Goal: Task Accomplishment & Management: Manage account settings

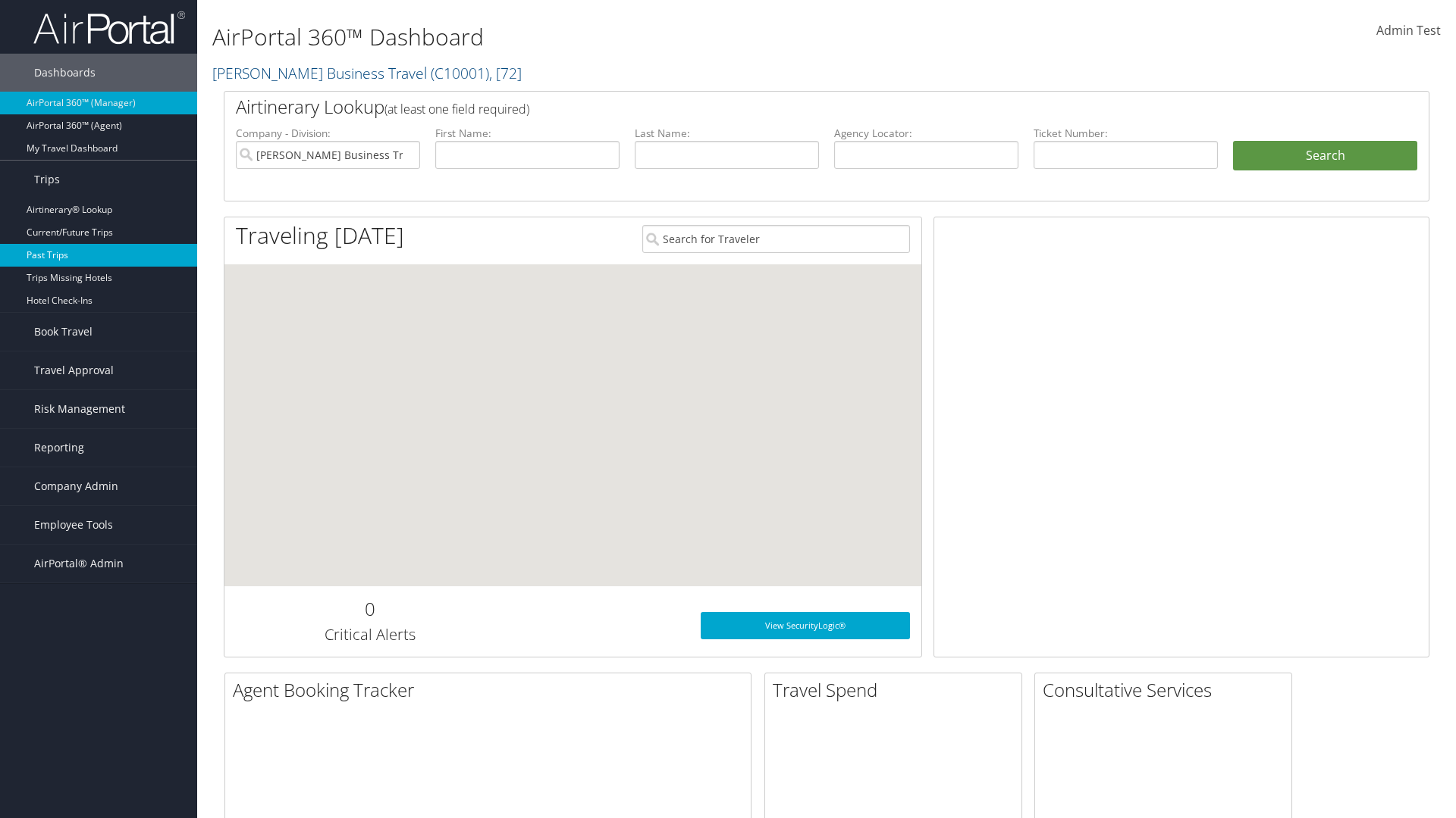
click at [98, 256] on link "Past Trips" at bounding box center [98, 256] width 197 height 23
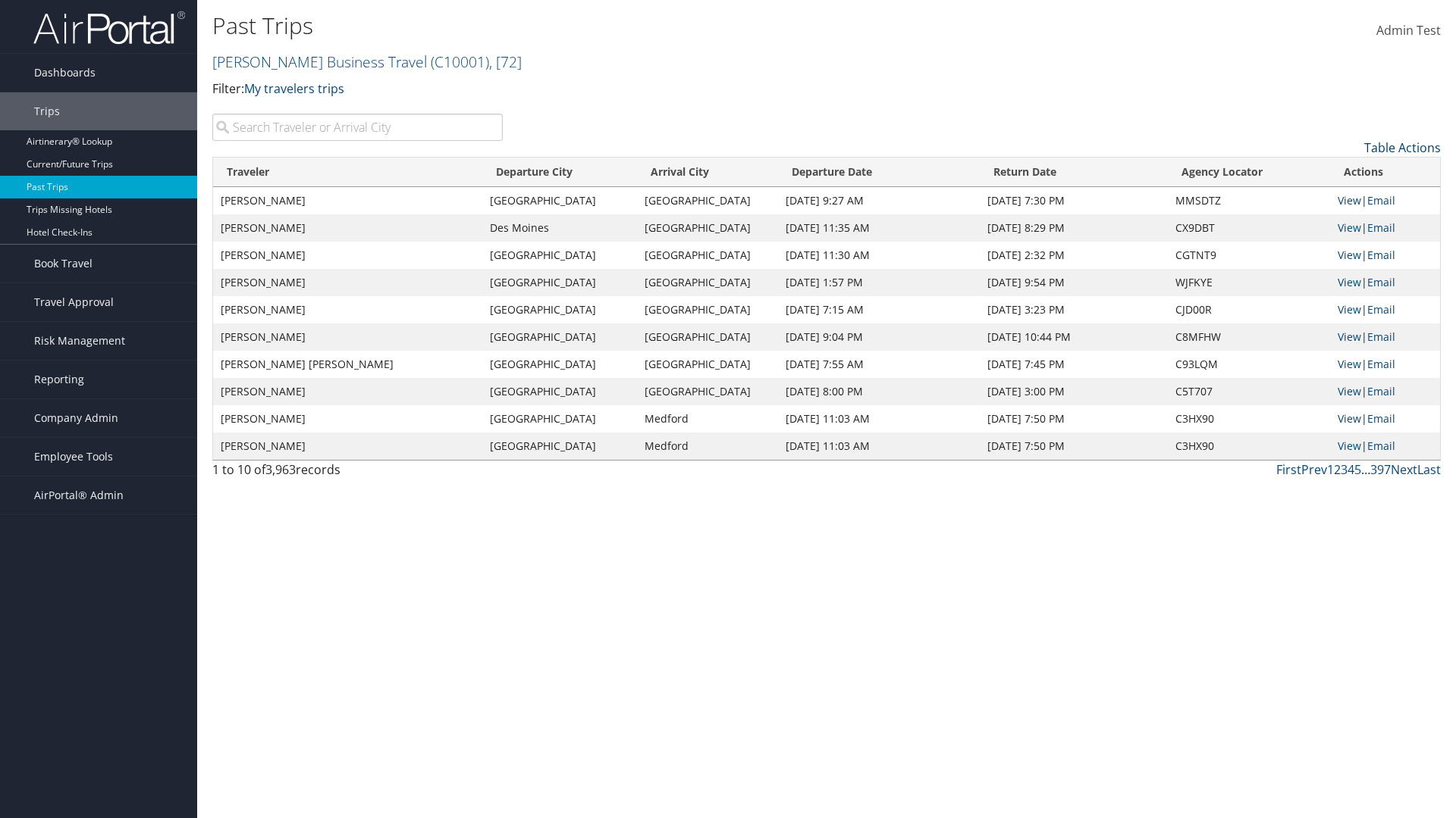
click at [1402, 148] on link "Table Actions" at bounding box center [1402, 147] width 77 height 17
click at [1339, 173] on link "Traveler" at bounding box center [1339, 173] width 199 height 26
click at [1339, 198] on link "Departure City" at bounding box center [1339, 199] width 199 height 26
click at [1339, 224] on link "Arrival City" at bounding box center [1339, 224] width 199 height 26
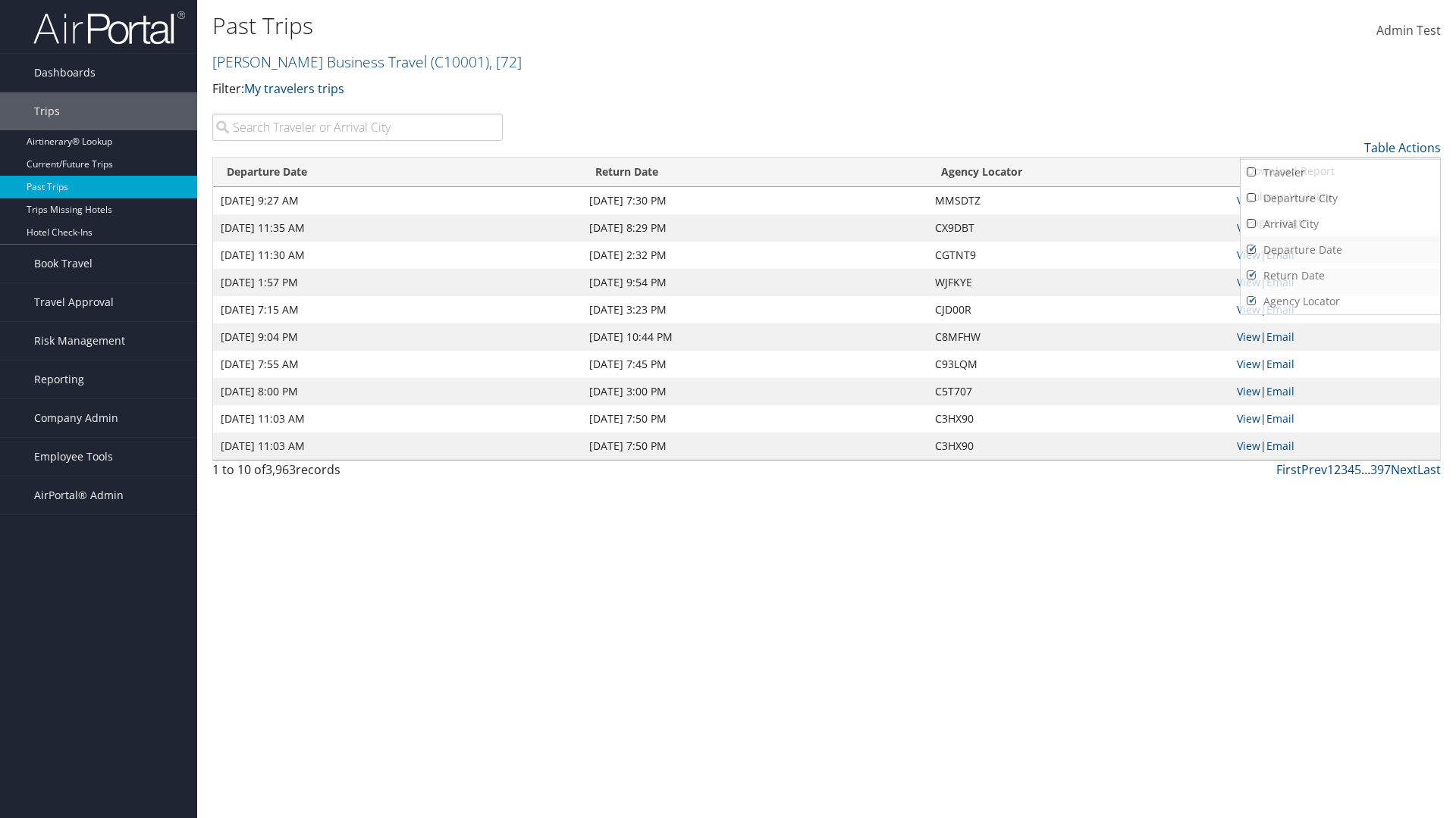
click at [1339, 250] on link "Departure Date" at bounding box center [1339, 250] width 199 height 26
click at [1339, 276] on link "Return Date" at bounding box center [1339, 276] width 199 height 26
click at [1339, 302] on link "Agency Locator" at bounding box center [1339, 302] width 199 height 26
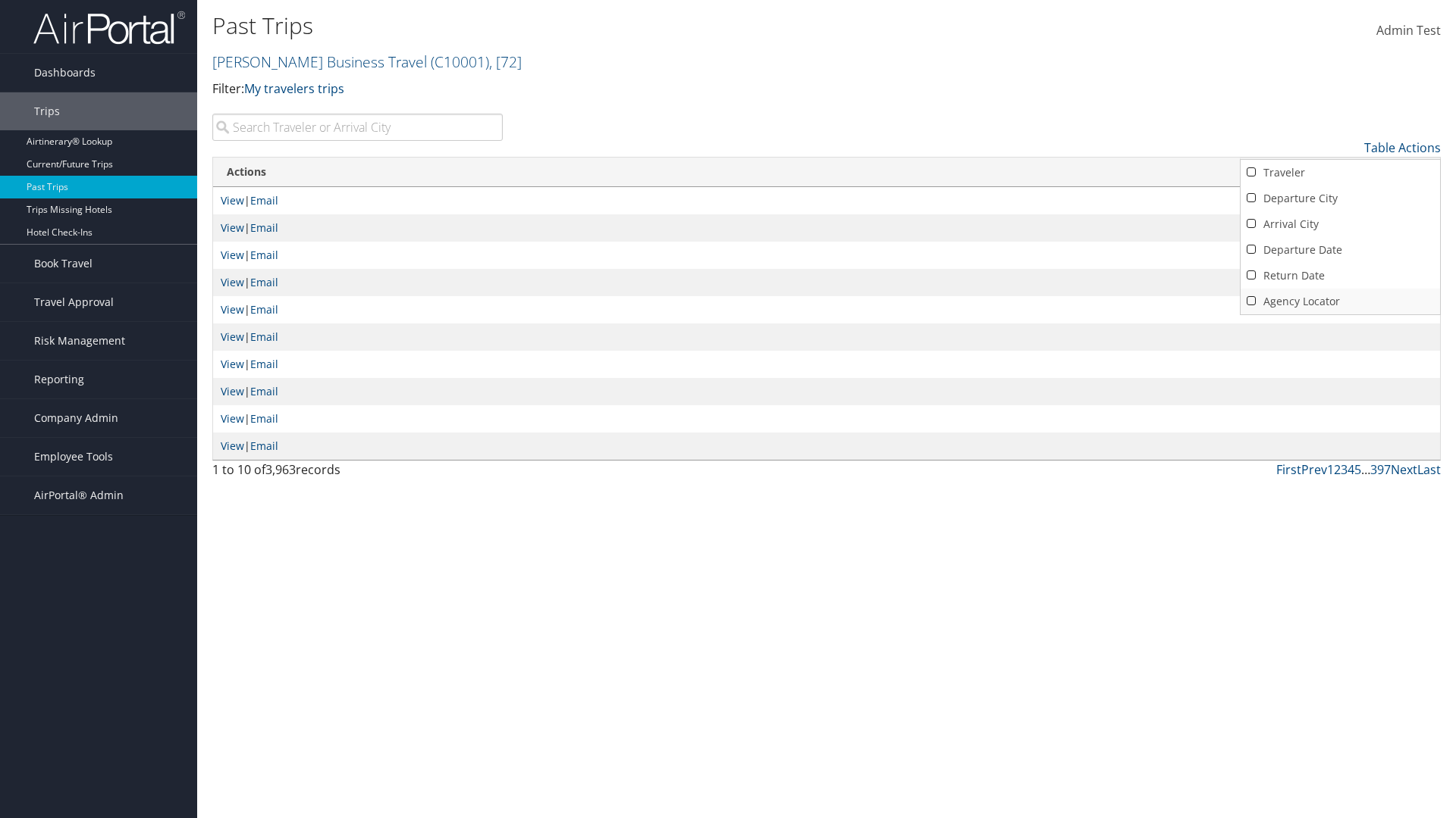
click at [1339, 302] on link "Agency Locator" at bounding box center [1339, 302] width 199 height 26
click at [1339, 276] on link "Return Date" at bounding box center [1339, 276] width 199 height 26
click at [1339, 250] on link "Departure Date" at bounding box center [1339, 250] width 199 height 26
click at [1339, 224] on link "Arrival City" at bounding box center [1339, 224] width 199 height 26
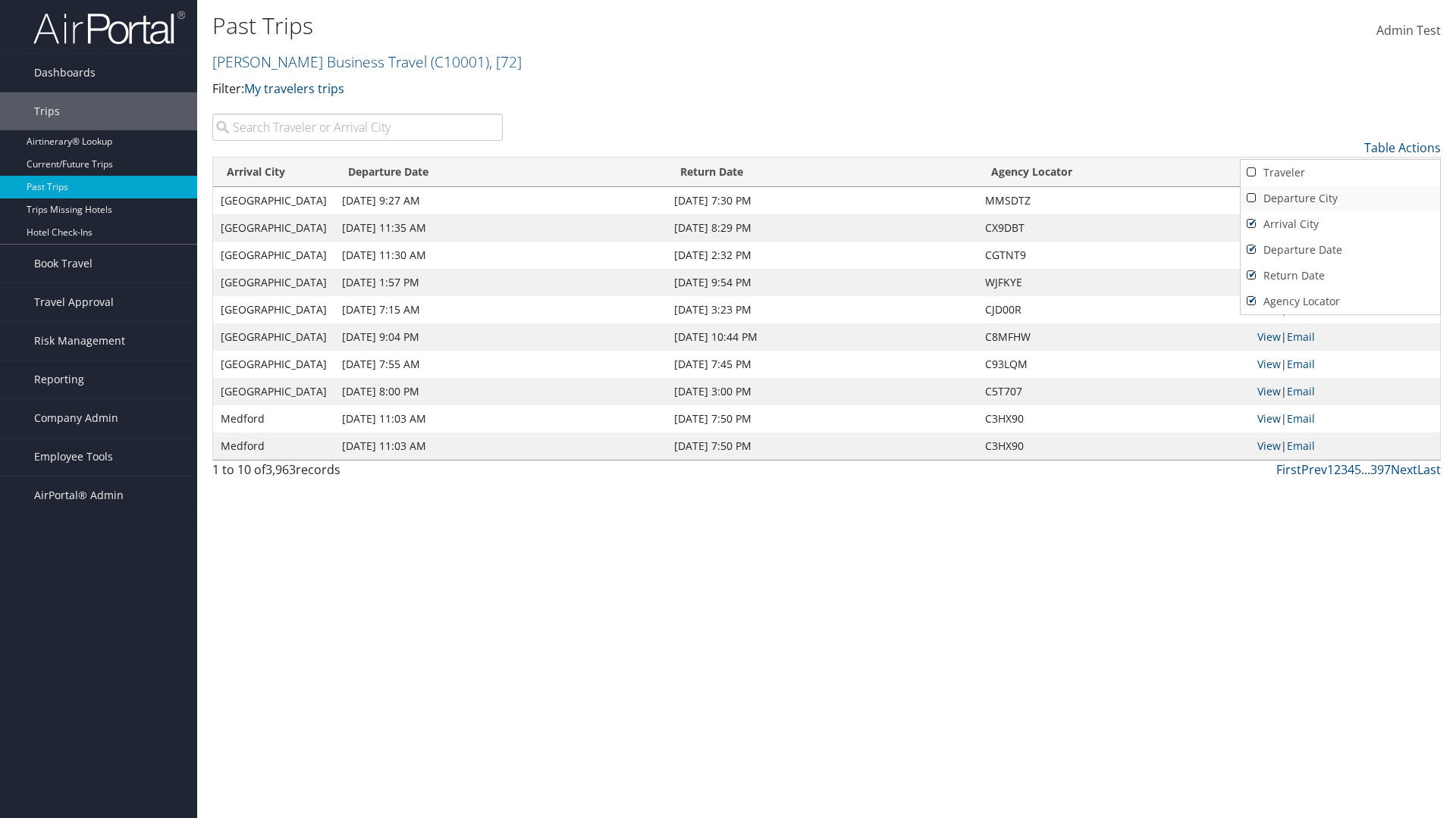
click at [1339, 198] on link "Departure City" at bounding box center [1339, 199] width 199 height 26
click at [1339, 173] on link "Traveler" at bounding box center [1339, 173] width 199 height 26
click at [728, 409] on div at bounding box center [728, 409] width 1456 height 818
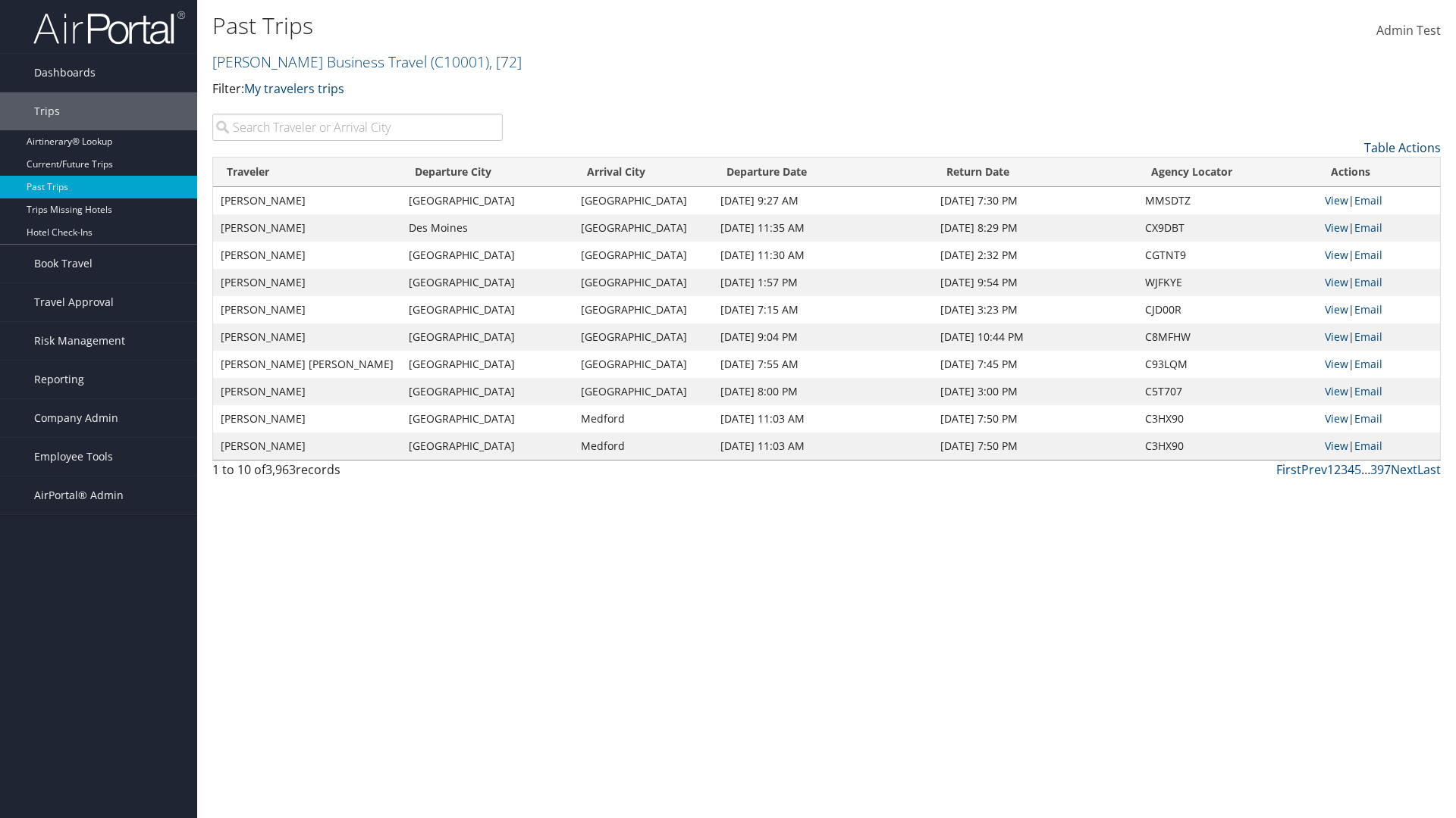
click at [1402, 148] on link "Table Actions" at bounding box center [1402, 147] width 77 height 17
click at [1339, 198] on link "25" at bounding box center [1339, 199] width 199 height 26
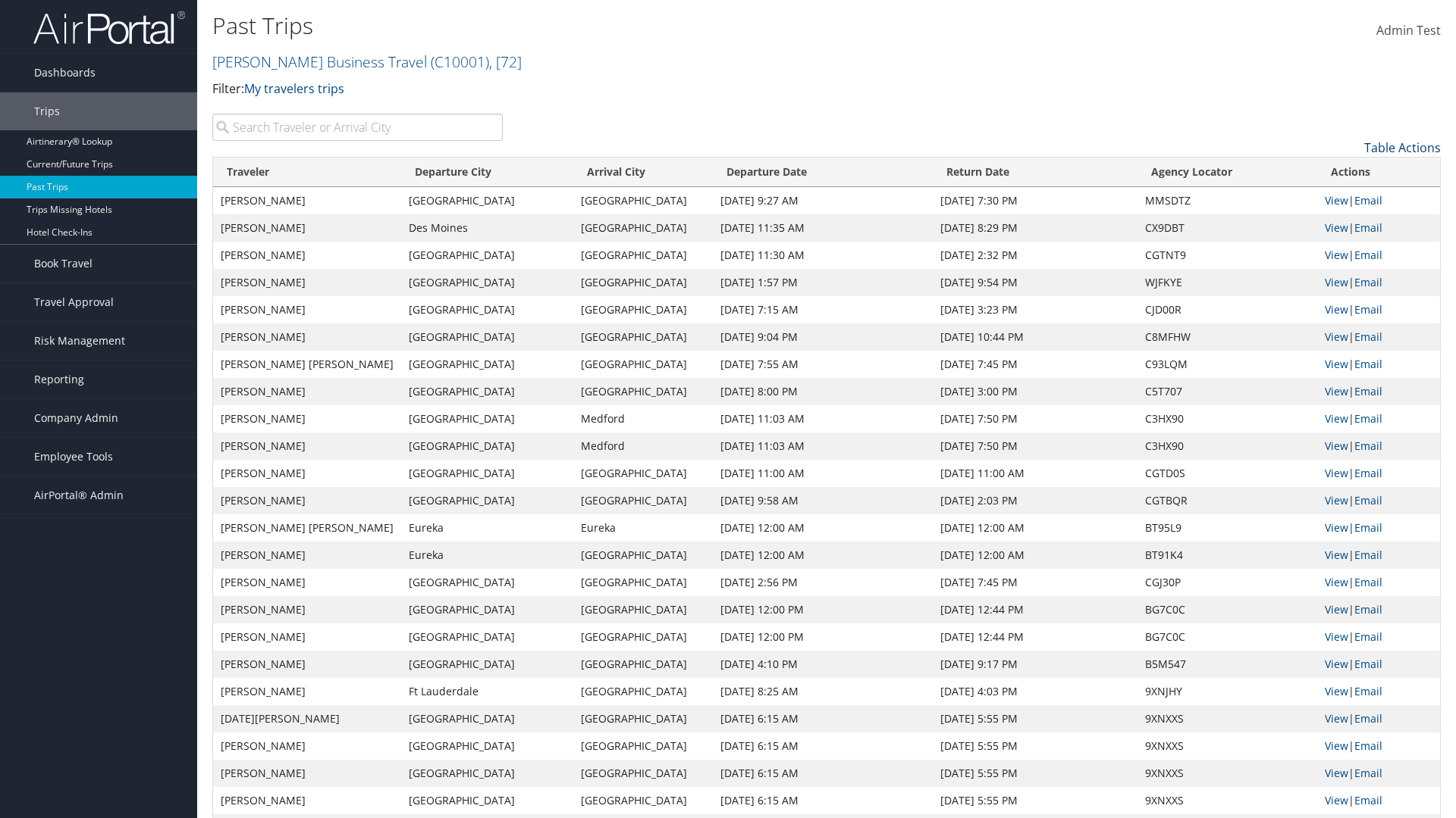
click at [1402, 148] on link "Table Actions" at bounding box center [1402, 147] width 77 height 17
click at [1339, 223] on link "Page Length" at bounding box center [1339, 223] width 199 height 26
click at [1339, 224] on link "50" at bounding box center [1339, 224] width 199 height 26
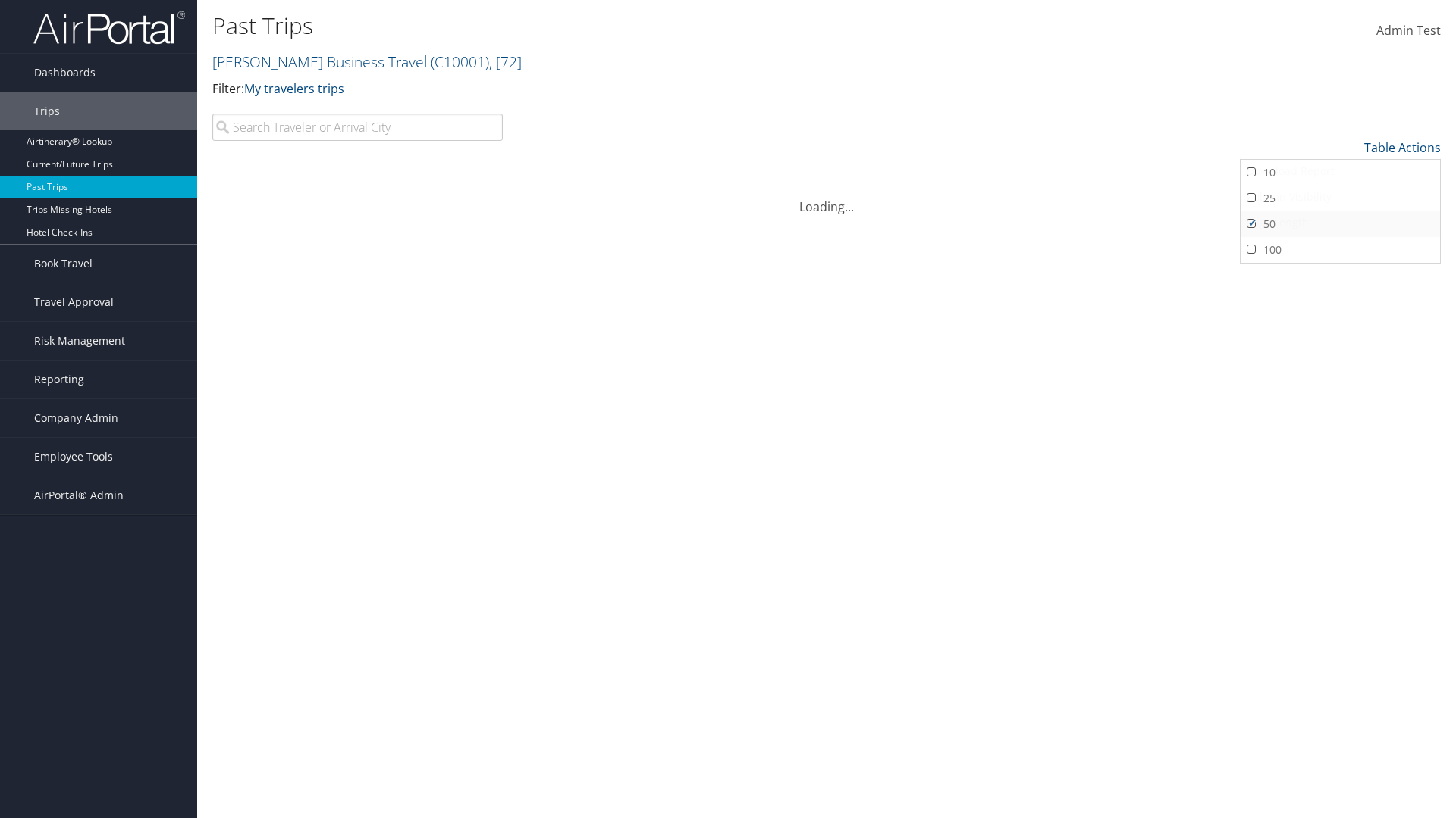
scroll to position [77, 0]
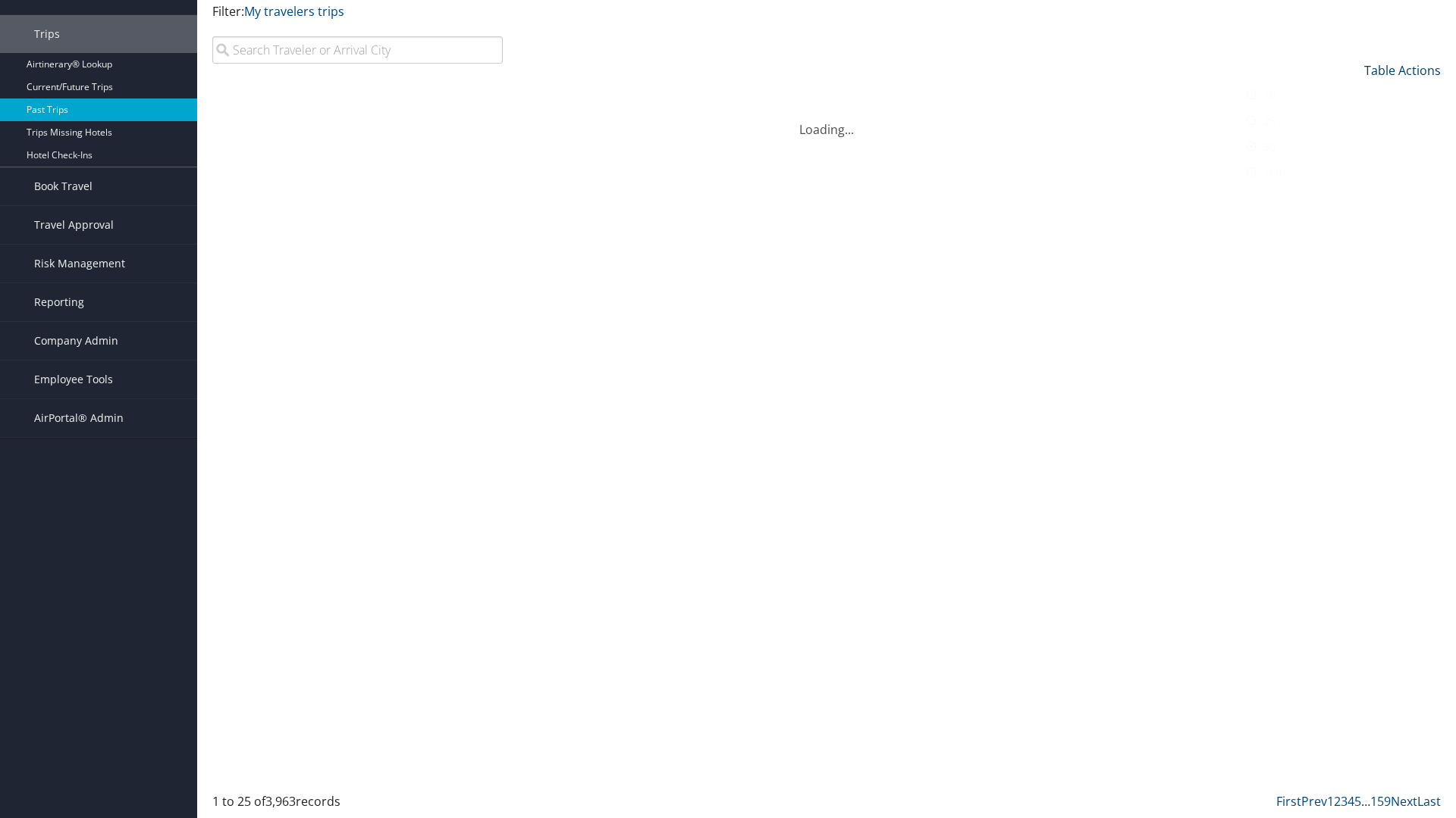
click at [1402, 70] on link "Table Actions" at bounding box center [1402, 70] width 77 height 17
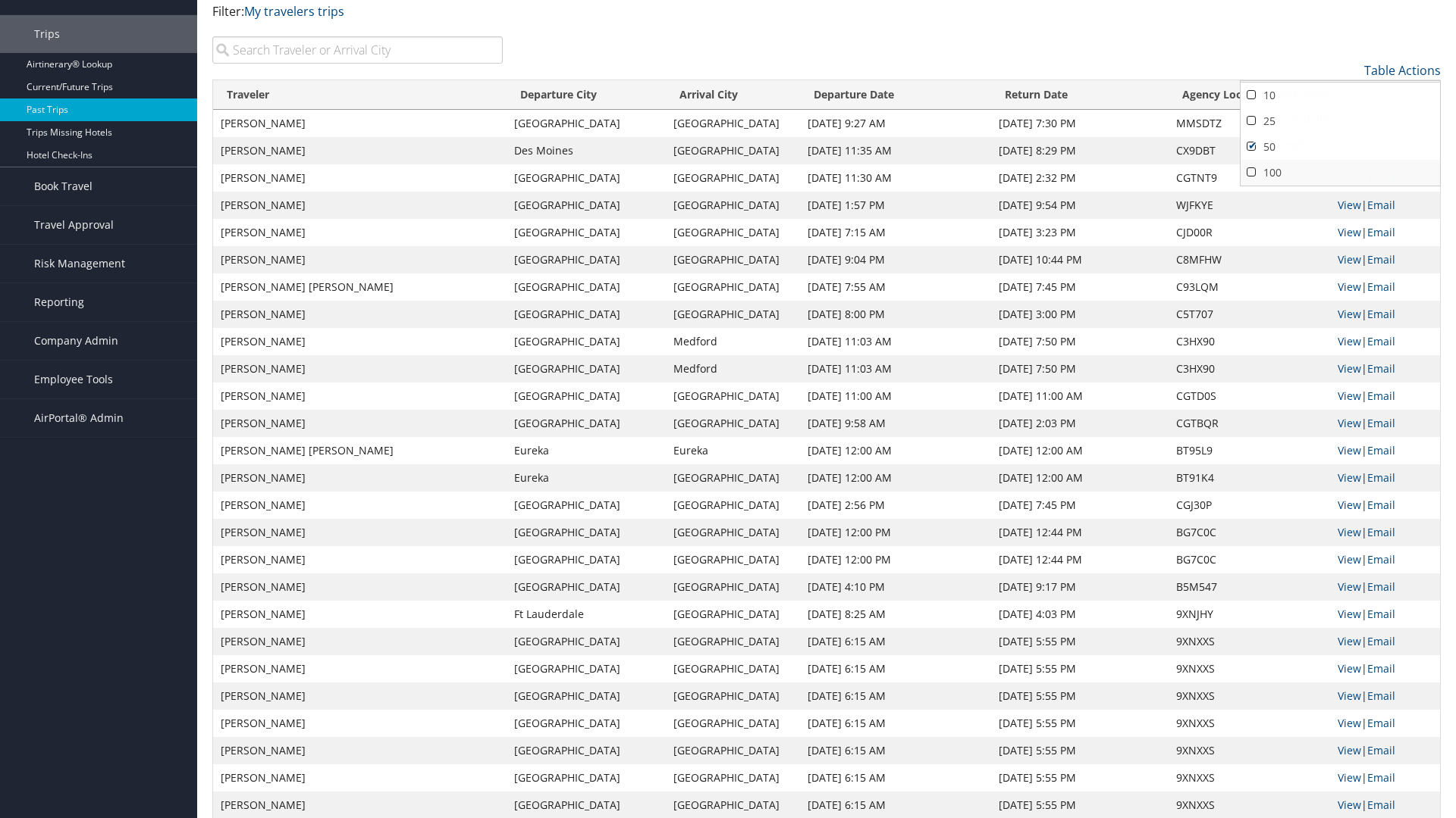
click at [1339, 173] on link "100" at bounding box center [1339, 173] width 199 height 26
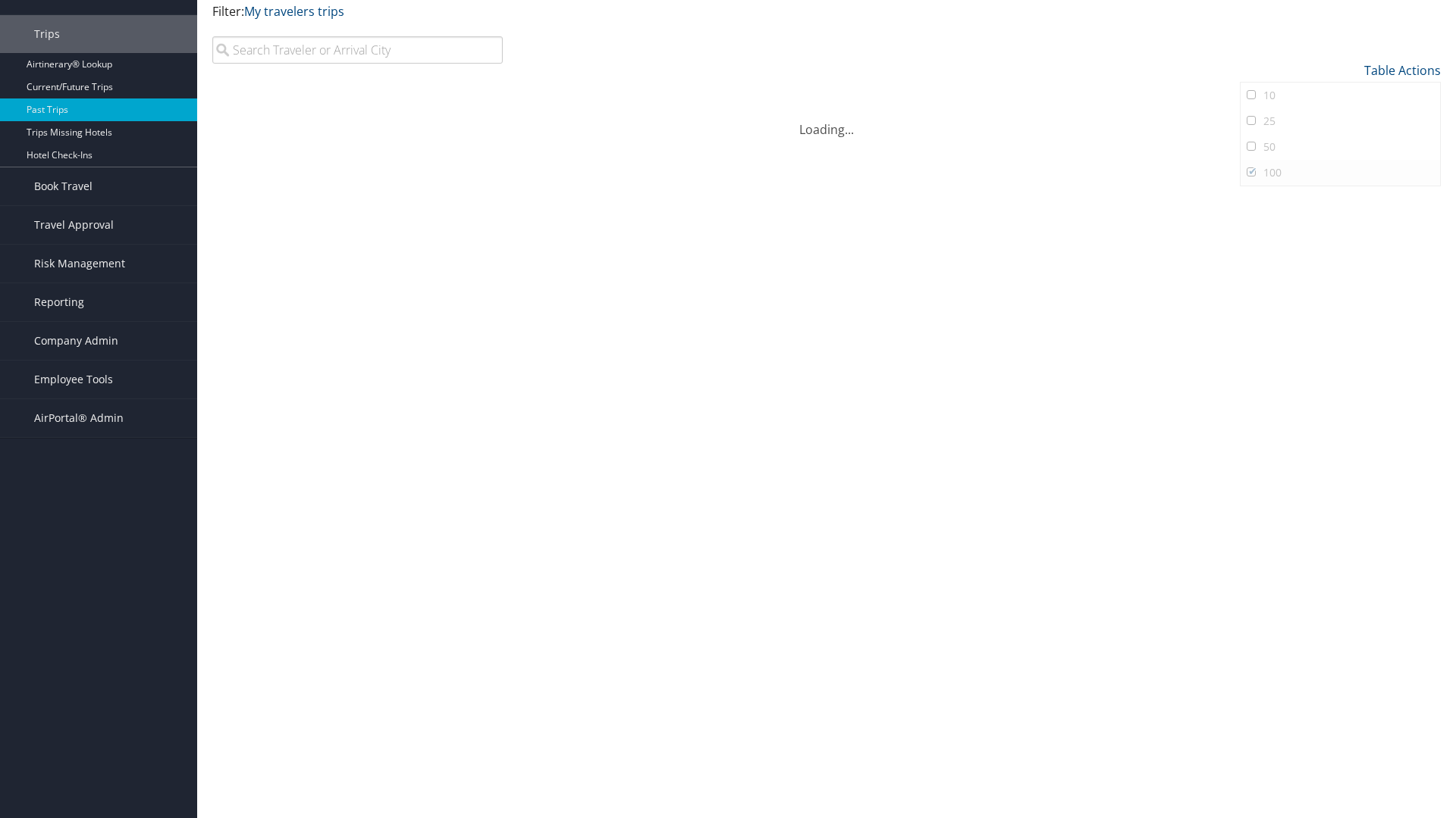
scroll to position [0, 0]
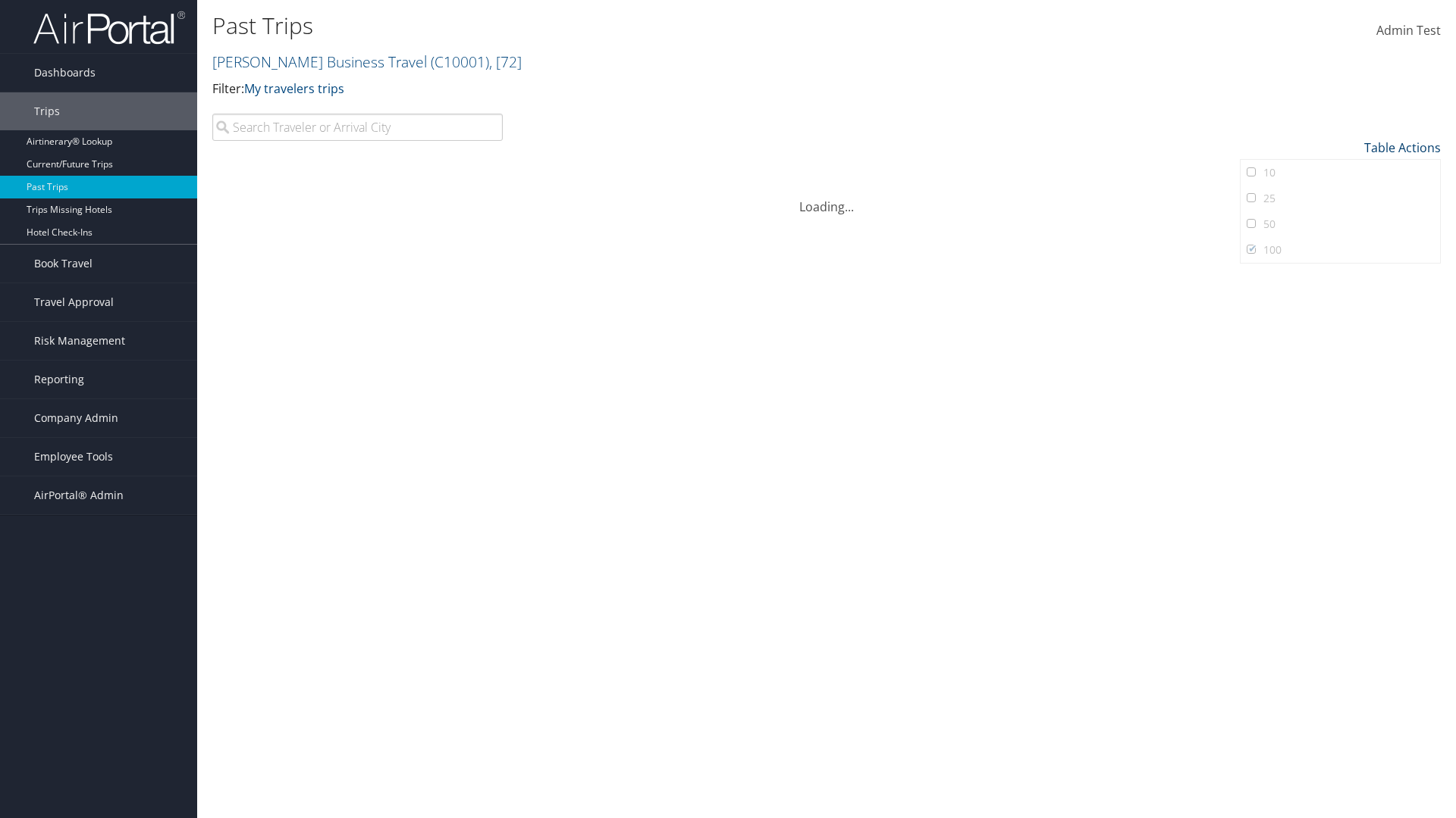
click at [1402, 139] on link "Table Actions" at bounding box center [1402, 147] width 77 height 17
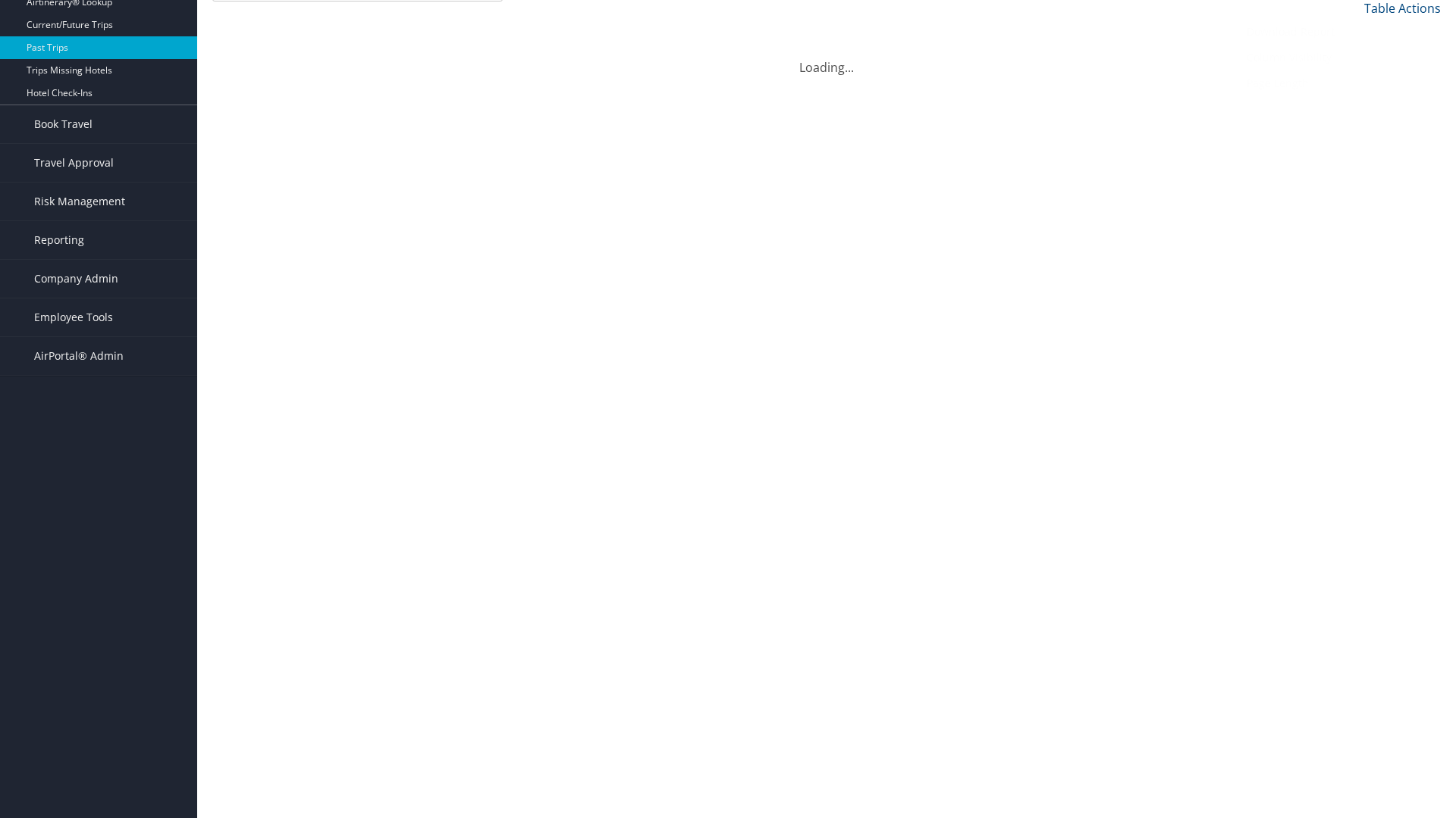
click at [1339, 32] on link "Download Report" at bounding box center [1339, 32] width 199 height 26
